Goal: Find specific page/section: Find specific page/section

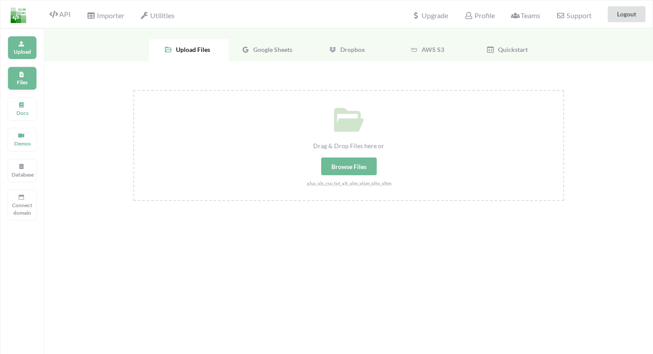
click at [29, 87] on div "Files" at bounding box center [22, 79] width 29 height 24
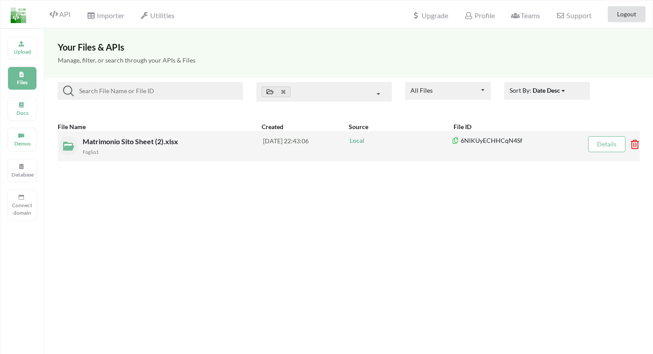
click at [110, 155] on div "Foglio1" at bounding box center [173, 151] width 180 height 9
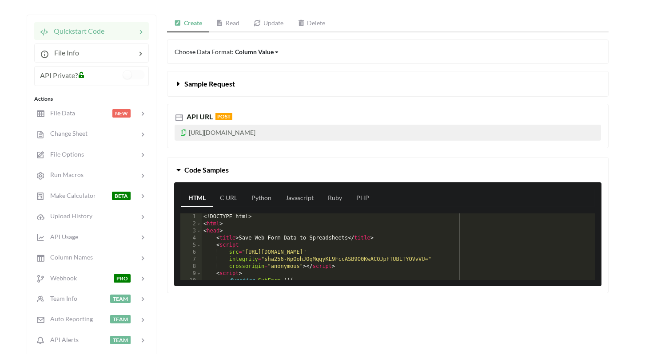
scroll to position [76, 0]
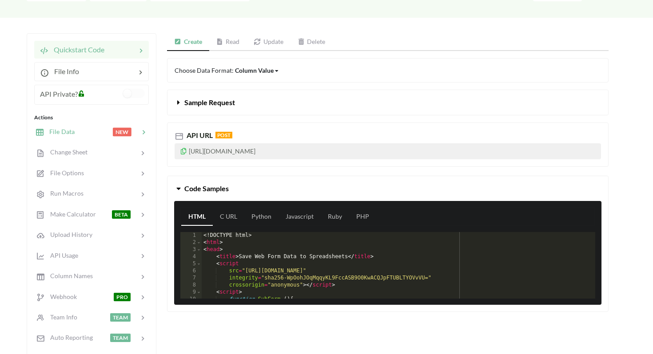
click at [102, 137] on div "File Data NEW" at bounding box center [91, 131] width 117 height 21
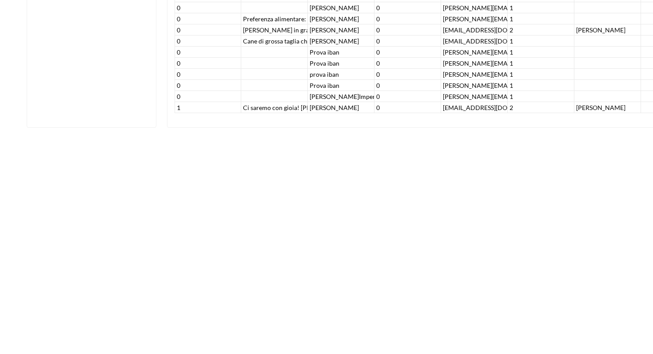
scroll to position [422, 0]
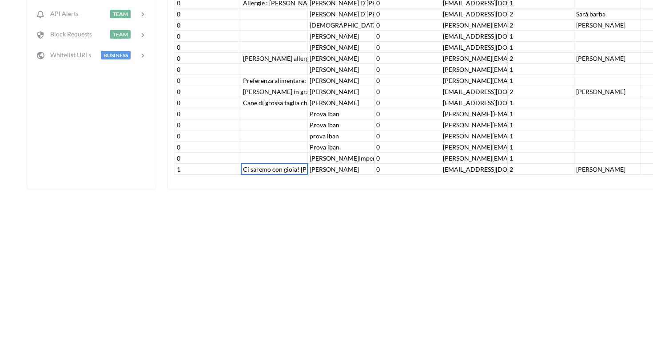
click at [261, 170] on div "Ci saremo con gioia! [PERSON_NAME] è allergica a fave e piselli. A prestissimooo" at bounding box center [274, 169] width 67 height 11
drag, startPoint x: 261, startPoint y: 170, endPoint x: 227, endPoint y: 170, distance: 34.2
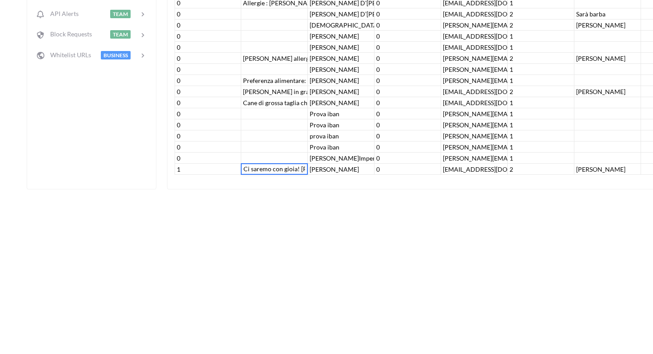
click at [249, 170] on input "Ci saremo con gioia! [PERSON_NAME] è allergica a fave e piselli. A prestissimooo" at bounding box center [274, 169] width 62 height 10
click at [416, 217] on div "Icon Link Matrimonio Sito Sheet (2).xlsx Foglio1 Go To Files page Download hidd…" at bounding box center [326, 36] width 653 height 859
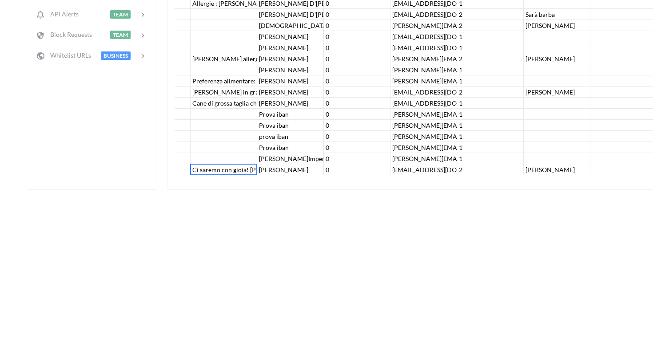
click at [499, 208] on div "Icon Link Matrimonio Sito Sheet (2).xlsx Foglio1 Go To Files page Download hidd…" at bounding box center [326, 36] width 653 height 859
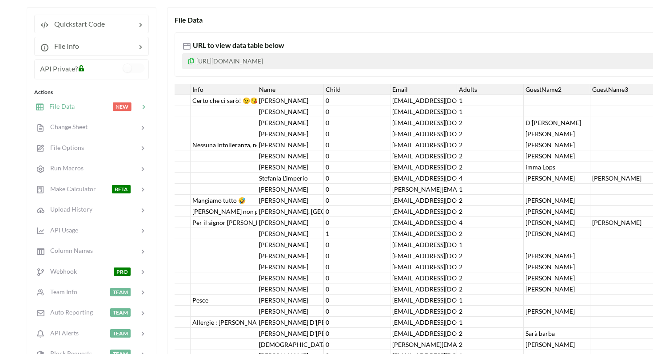
scroll to position [35, 0]
